Goal: Information Seeking & Learning: Learn about a topic

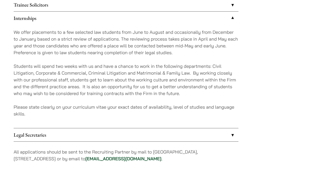
scroll to position [472, 0]
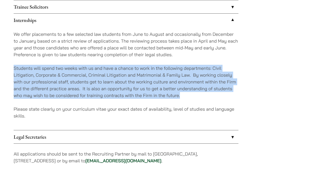
drag, startPoint x: 7, startPoint y: 65, endPoint x: 192, endPoint y: 96, distance: 186.8
click at [192, 96] on p "Students will spend two weeks with us and have a chance to work in the followin…" at bounding box center [126, 82] width 225 height 34
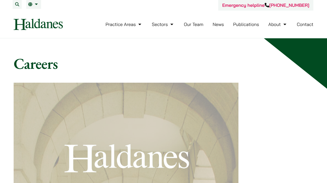
scroll to position [0, 0]
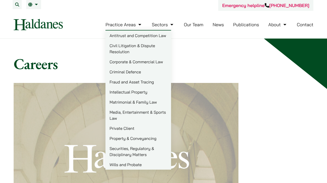
click at [124, 52] on link "Civil Litigation & Dispute Resolution" at bounding box center [139, 49] width 66 height 16
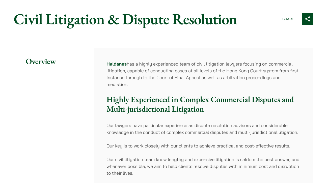
scroll to position [76, 0]
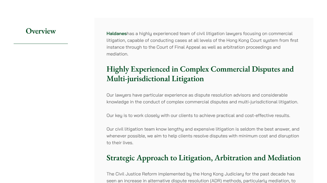
drag, startPoint x: 103, startPoint y: 29, endPoint x: 142, endPoint y: 55, distance: 46.4
click at [142, 55] on p "[PERSON_NAME] has a highly experienced team of civil litigation lawyers focusin…" at bounding box center [204, 43] width 195 height 27
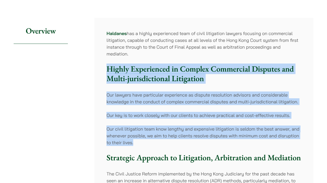
drag, startPoint x: 103, startPoint y: 65, endPoint x: 157, endPoint y: 144, distance: 96.1
click at [157, 144] on p "Our civil litigation team know lengthy and expensive litigation is seldom the b…" at bounding box center [204, 136] width 195 height 20
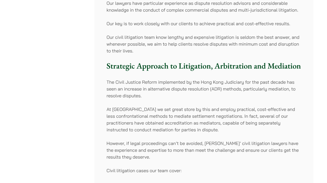
scroll to position [191, 0]
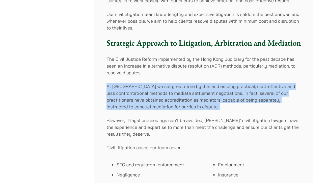
drag, startPoint x: 106, startPoint y: 81, endPoint x: 238, endPoint y: 113, distance: 135.0
click at [238, 113] on div "[PERSON_NAME] has a highly experienced team of civil litigation lawyers focusin…" at bounding box center [204, 94] width 219 height 383
drag, startPoint x: 238, startPoint y: 113, endPoint x: 97, endPoint y: 83, distance: 143.3
click at [97, 83] on div "[PERSON_NAME] has a highly experienced team of civil litigation lawyers focusin…" at bounding box center [204, 94] width 219 height 383
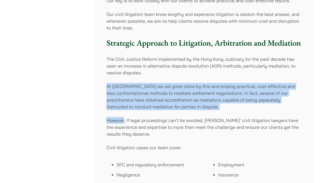
click at [97, 83] on div "[PERSON_NAME] has a highly experienced team of civil litigation lawyers focusin…" at bounding box center [204, 94] width 219 height 383
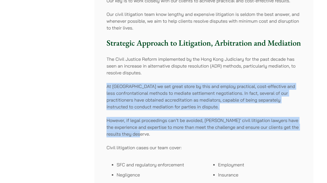
drag, startPoint x: 105, startPoint y: 85, endPoint x: 162, endPoint y: 135, distance: 75.5
click at [162, 135] on div "[PERSON_NAME] has a highly experienced team of civil litigation lawyers focusin…" at bounding box center [204, 94] width 219 height 383
click at [162, 135] on p "However, if legal proceedings can’t be avoided, [PERSON_NAME]’ civil litigation…" at bounding box center [204, 127] width 195 height 20
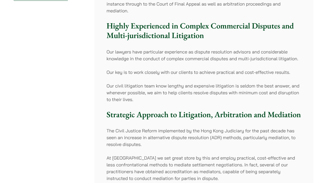
scroll to position [82, 0]
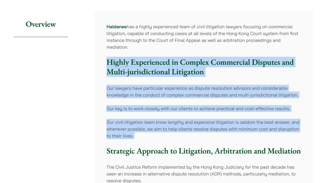
drag, startPoint x: 137, startPoint y: 140, endPoint x: 106, endPoint y: 66, distance: 79.4
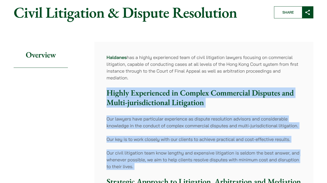
scroll to position [37, 0]
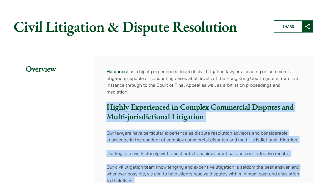
drag, startPoint x: 131, startPoint y: 95, endPoint x: 104, endPoint y: 69, distance: 37.0
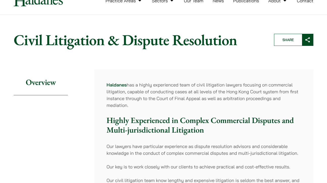
scroll to position [0, 0]
